Goal: Information Seeking & Learning: Learn about a topic

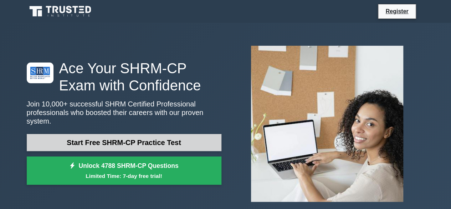
click at [112, 142] on link "Start Free SHRM-CP Practice Test" at bounding box center [124, 142] width 195 height 17
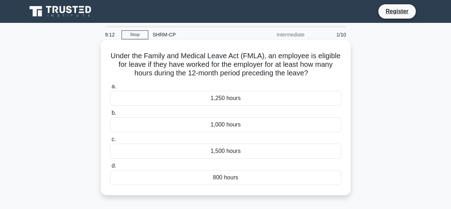
click at [219, 99] on div "1,250 hours" at bounding box center [225, 98] width 231 height 15
click at [110, 89] on input "a. 1,250 hours" at bounding box center [110, 86] width 0 height 5
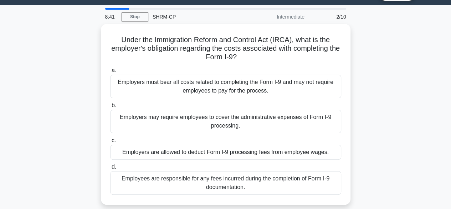
scroll to position [20, 0]
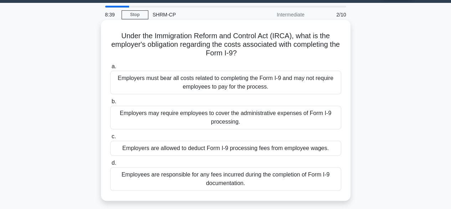
click at [272, 88] on div "Employers must bear all costs related to completing the Form I-9 and may not re…" at bounding box center [225, 83] width 231 height 24
click at [110, 69] on input "a. Employers must bear all costs related to completing the Form I-9 and may not…" at bounding box center [110, 66] width 0 height 5
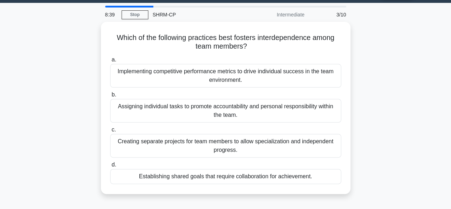
scroll to position [0, 0]
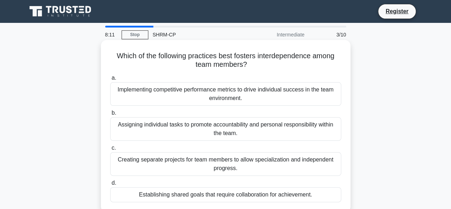
click at [267, 189] on div "Establishing shared goals that require collaboration for achievement." at bounding box center [225, 194] width 231 height 15
click at [110, 185] on input "d. Establishing shared goals that require collaboration for achievement." at bounding box center [110, 182] width 0 height 5
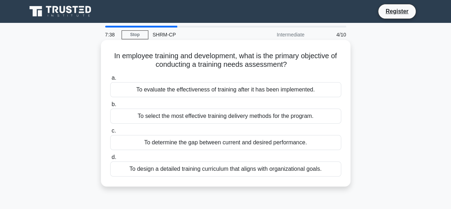
click at [245, 93] on div "To evaluate the effectiveness of training after it has been implemented." at bounding box center [225, 89] width 231 height 15
click at [110, 80] on input "a. To evaluate the effectiveness of training after it has been implemented." at bounding box center [110, 78] width 0 height 5
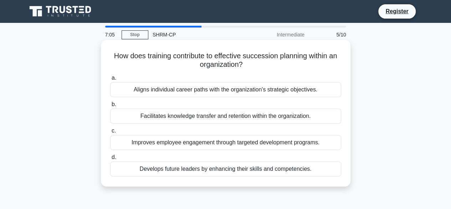
click at [166, 168] on div "Develops future leaders by enhancing their skills and competencies." at bounding box center [225, 168] width 231 height 15
click at [110, 159] on input "d. Develops future leaders by enhancing their skills and competencies." at bounding box center [110, 157] width 0 height 5
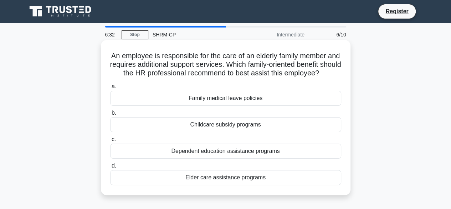
click at [216, 184] on div "Elder care assistance programs" at bounding box center [225, 177] width 231 height 15
click at [110, 168] on input "[PERSON_NAME] care assistance programs" at bounding box center [110, 165] width 0 height 5
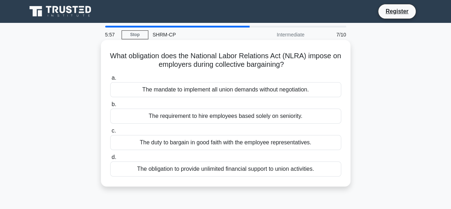
click at [279, 143] on div "The duty to bargain in good faith with the employee representatives." at bounding box center [225, 142] width 231 height 15
click at [110, 133] on input "c. The duty to bargain in good faith with the employee representatives." at bounding box center [110, 130] width 0 height 5
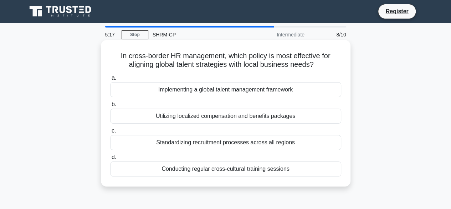
click at [241, 118] on div "Utilizing localized compensation and benefits packages" at bounding box center [225, 115] width 231 height 15
click at [110, 107] on input "b. Utilizing localized compensation and benefits packages" at bounding box center [110, 104] width 0 height 5
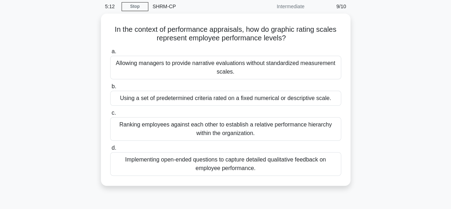
scroll to position [30, 0]
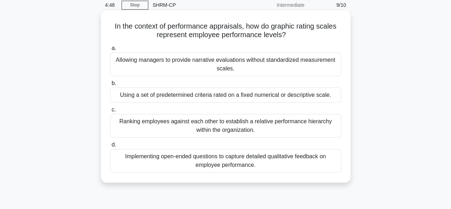
click at [295, 93] on div "Using a set of predetermined criteria rated on a fixed numerical or descriptive…" at bounding box center [225, 94] width 231 height 15
click at [110, 86] on input "b. Using a set of predetermined criteria rated on a fixed numerical or descript…" at bounding box center [110, 83] width 0 height 5
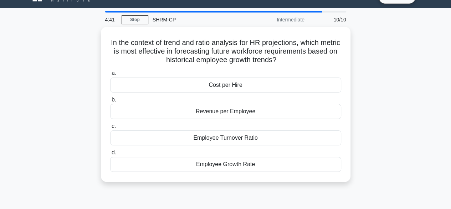
scroll to position [3, 0]
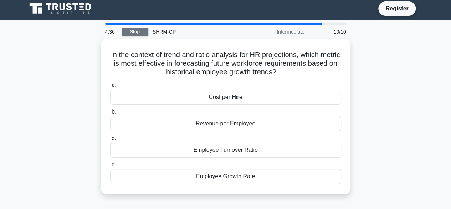
click at [134, 31] on link "Stop" at bounding box center [135, 31] width 27 height 9
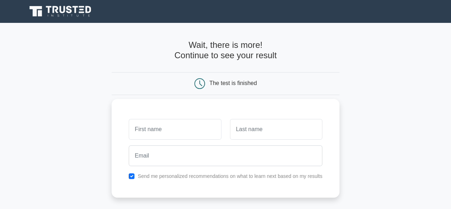
click at [187, 130] on input "text" at bounding box center [175, 129] width 92 height 21
type input "surinder"
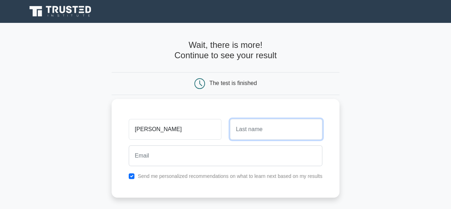
click at [269, 136] on input "text" at bounding box center [276, 129] width 92 height 21
type input "sharma"
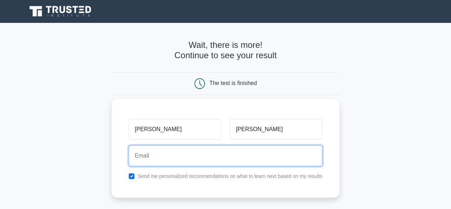
click at [216, 154] on input "email" at bounding box center [226, 155] width 194 height 21
type input "surinder.sharma@gmail.com"
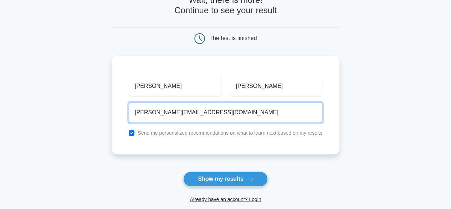
scroll to position [61, 0]
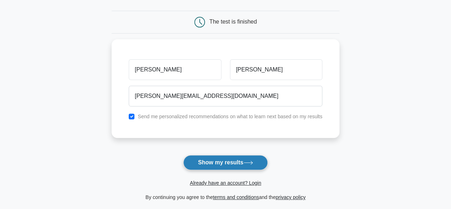
click at [213, 162] on button "Show my results" at bounding box center [225, 162] width 84 height 15
